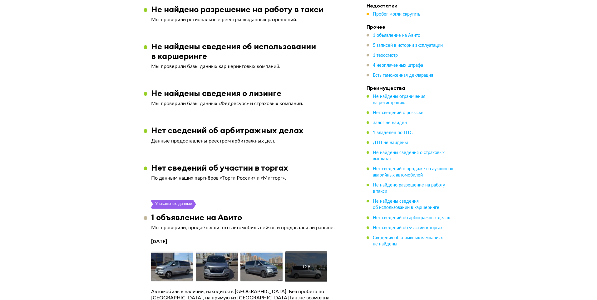
scroll to position [968, 0]
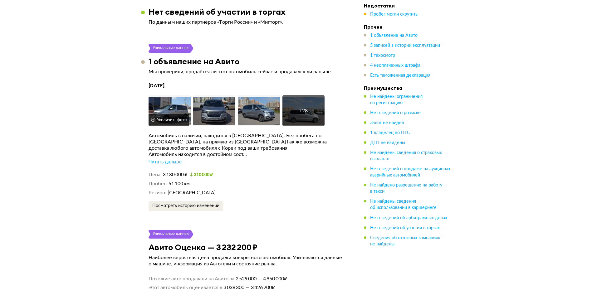
click at [169, 109] on img at bounding box center [170, 110] width 42 height 31
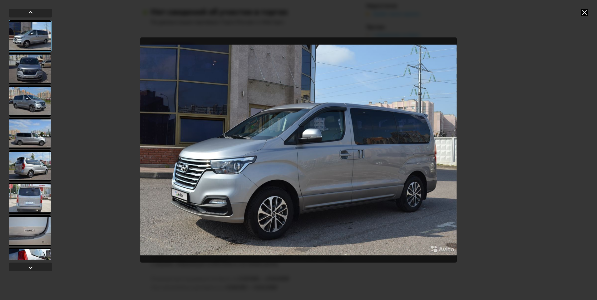
click at [34, 67] on div at bounding box center [30, 68] width 42 height 31
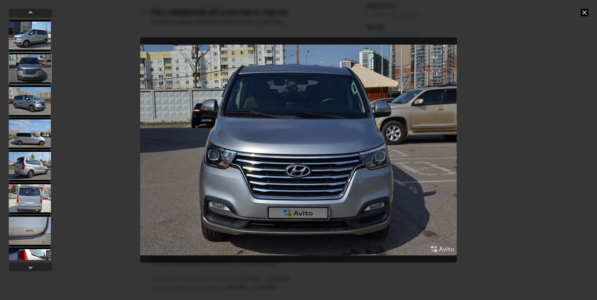
click at [28, 103] on div at bounding box center [30, 101] width 42 height 31
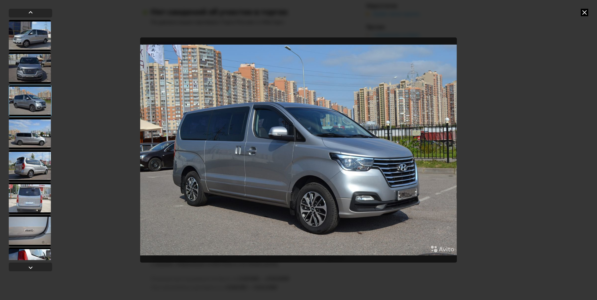
click at [29, 132] on div at bounding box center [30, 133] width 42 height 31
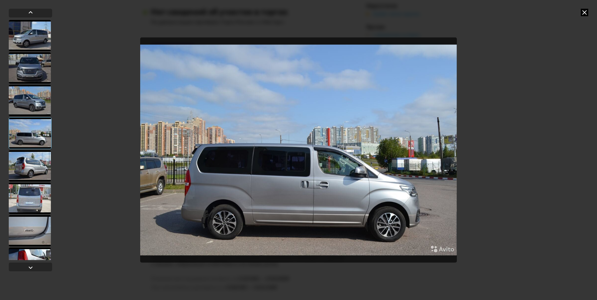
click at [29, 163] on div at bounding box center [30, 166] width 42 height 31
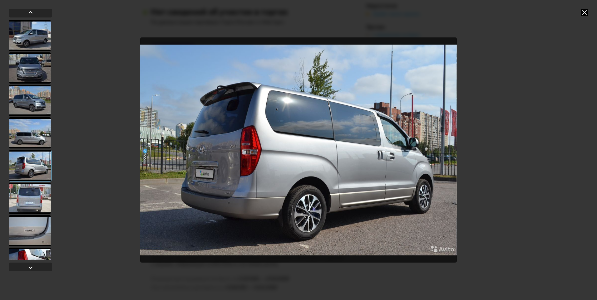
click at [28, 199] on div at bounding box center [30, 198] width 42 height 31
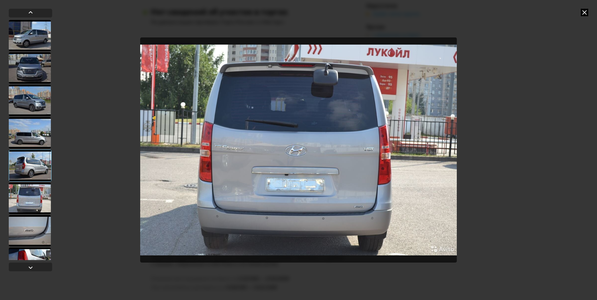
scroll to position [125, 0]
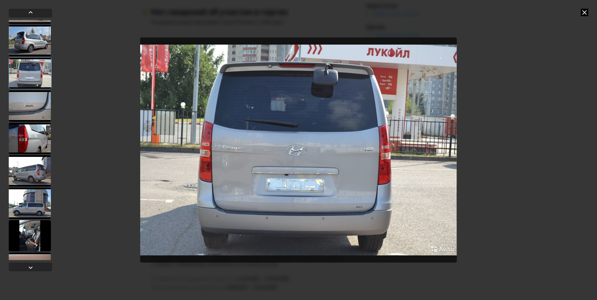
click at [30, 238] on div at bounding box center [30, 235] width 42 height 31
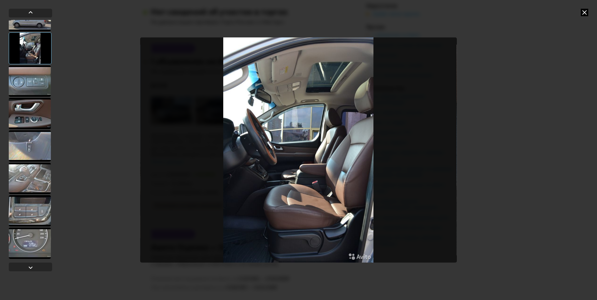
scroll to position [344, 0]
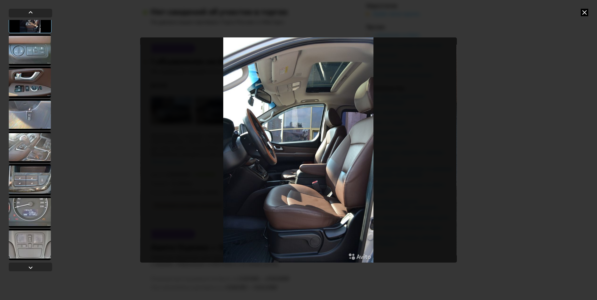
click at [33, 218] on div at bounding box center [30, 212] width 42 height 31
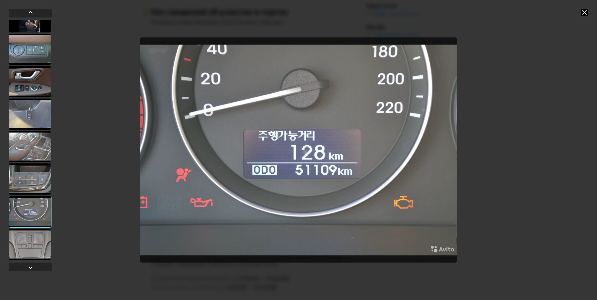
click at [31, 240] on div at bounding box center [30, 244] width 42 height 31
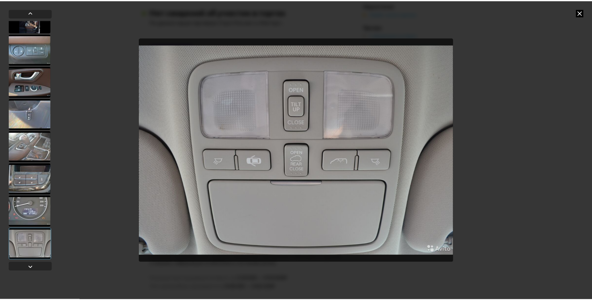
scroll to position [406, 0]
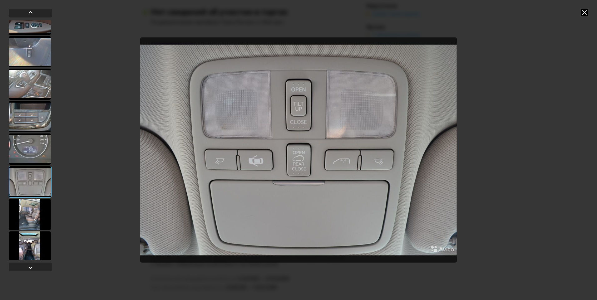
click at [30, 215] on div at bounding box center [30, 214] width 42 height 31
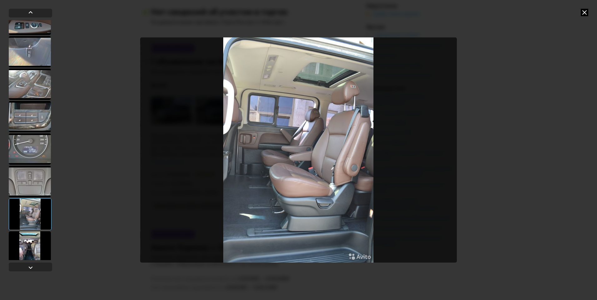
click at [33, 245] on div at bounding box center [30, 247] width 42 height 31
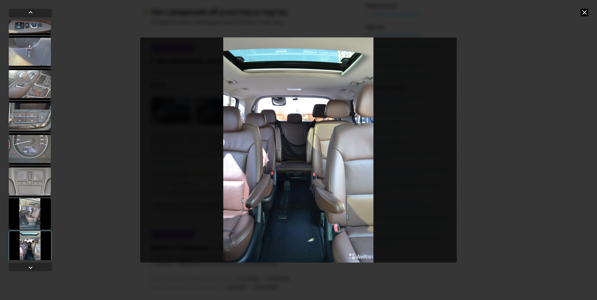
click at [583, 14] on icon at bounding box center [584, 12] width 7 height 7
